Goal: Information Seeking & Learning: Learn about a topic

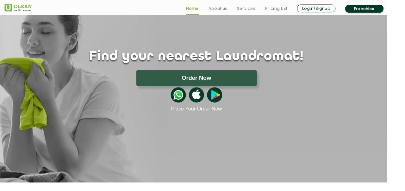
scroll to position [38, 0]
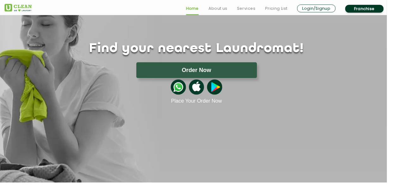
click at [291, 7] on link "Pricing List" at bounding box center [288, 9] width 23 height 8
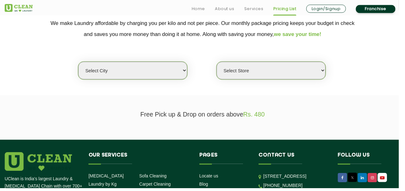
scroll to position [136, 0]
click at [182, 71] on select "Select city [GEOGRAPHIC_DATA] [GEOGRAPHIC_DATA] [GEOGRAPHIC_DATA] [GEOGRAPHIC_D…" at bounding box center [134, 72] width 111 height 18
select select "76"
click at [79, 63] on select "Select city [GEOGRAPHIC_DATA] [GEOGRAPHIC_DATA] [GEOGRAPHIC_DATA] [GEOGRAPHIC_D…" at bounding box center [134, 72] width 111 height 18
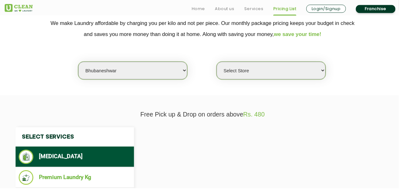
select select "0"
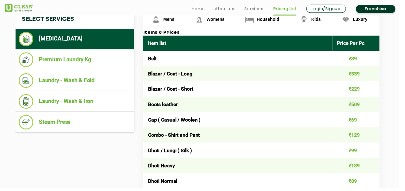
scroll to position [257, 0]
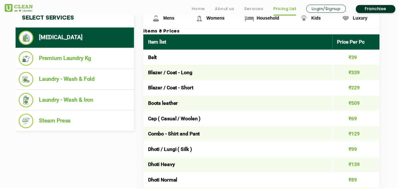
click at [401, 6] on li "Franchise" at bounding box center [381, 8] width 40 height 9
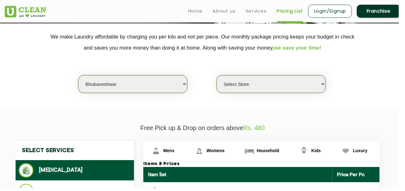
scroll to position [112, 0]
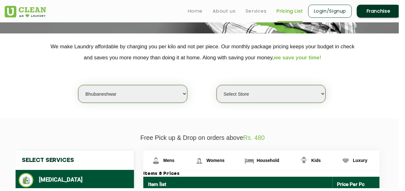
click at [210, 162] on span "Womens" at bounding box center [219, 163] width 18 height 5
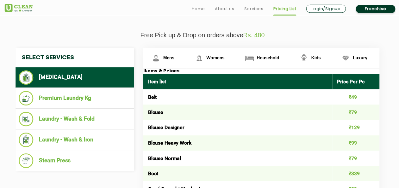
scroll to position [234, 0]
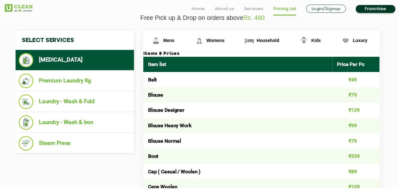
click at [164, 40] on link "Mens" at bounding box center [167, 41] width 44 height 21
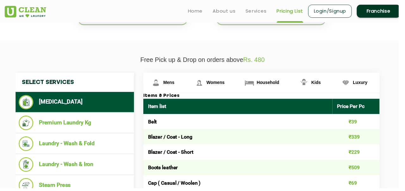
scroll to position [193, 0]
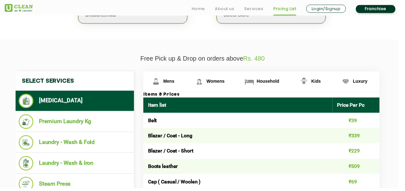
click at [57, 120] on li "Premium Laundry Kg" at bounding box center [76, 123] width 114 height 15
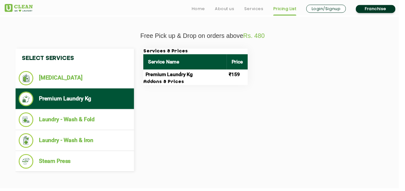
scroll to position [216, 0]
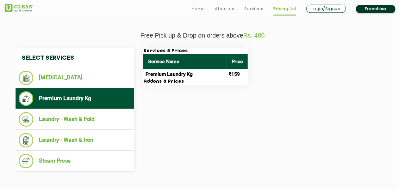
click at [48, 116] on li "Laundry - Wash & Fold" at bounding box center [76, 121] width 114 height 15
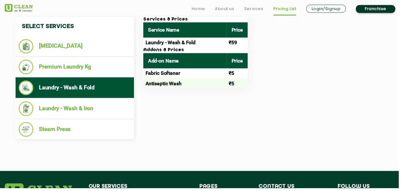
scroll to position [250, 0]
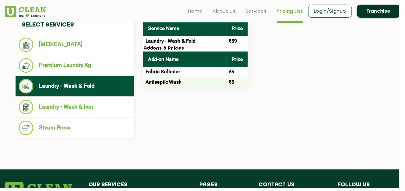
click at [50, 109] on li "Laundry - Wash & Iron" at bounding box center [76, 109] width 114 height 15
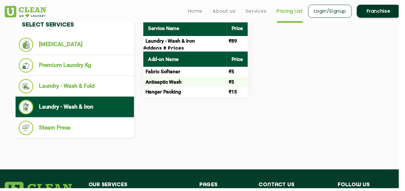
scroll to position [256, 0]
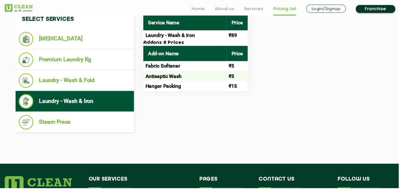
click at [44, 119] on li "Steam Press" at bounding box center [76, 124] width 114 height 15
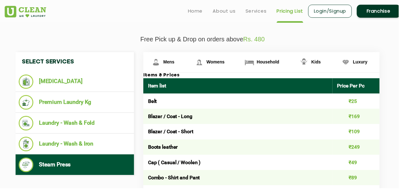
scroll to position [213, 0]
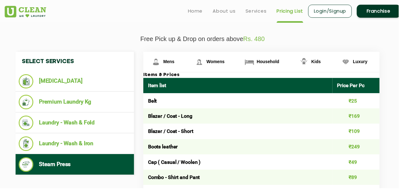
click at [228, 59] on link "Womens" at bounding box center [214, 63] width 51 height 21
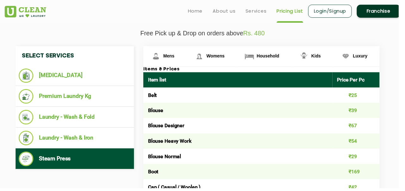
scroll to position [239, 0]
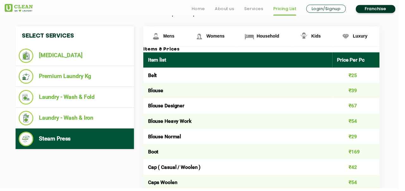
click at [35, 52] on li "[MEDICAL_DATA]" at bounding box center [76, 56] width 114 height 15
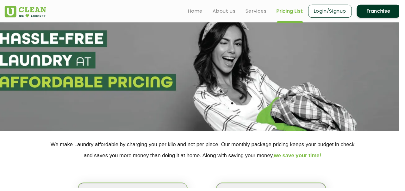
scroll to position [0, 0]
